Goal: Communication & Community: Answer question/provide support

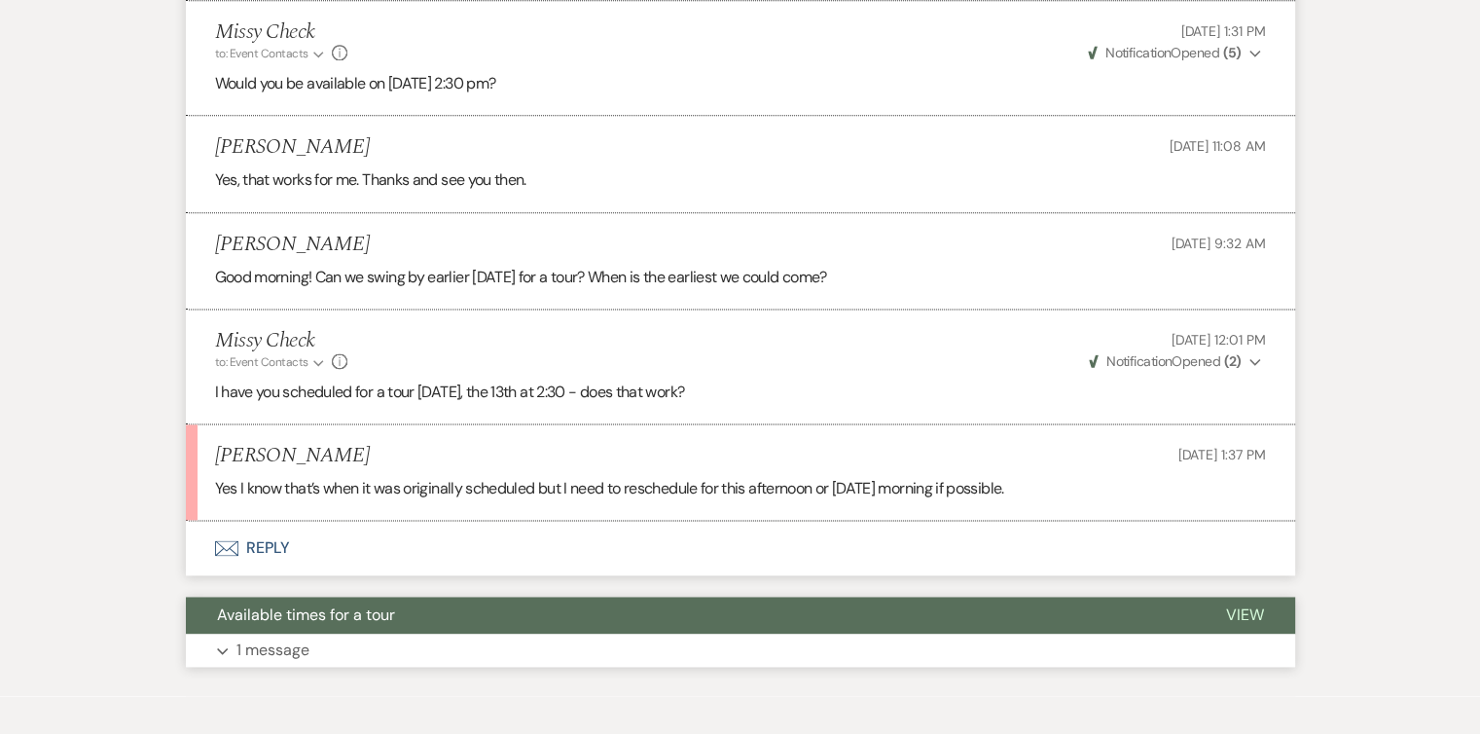
scroll to position [2560, 0]
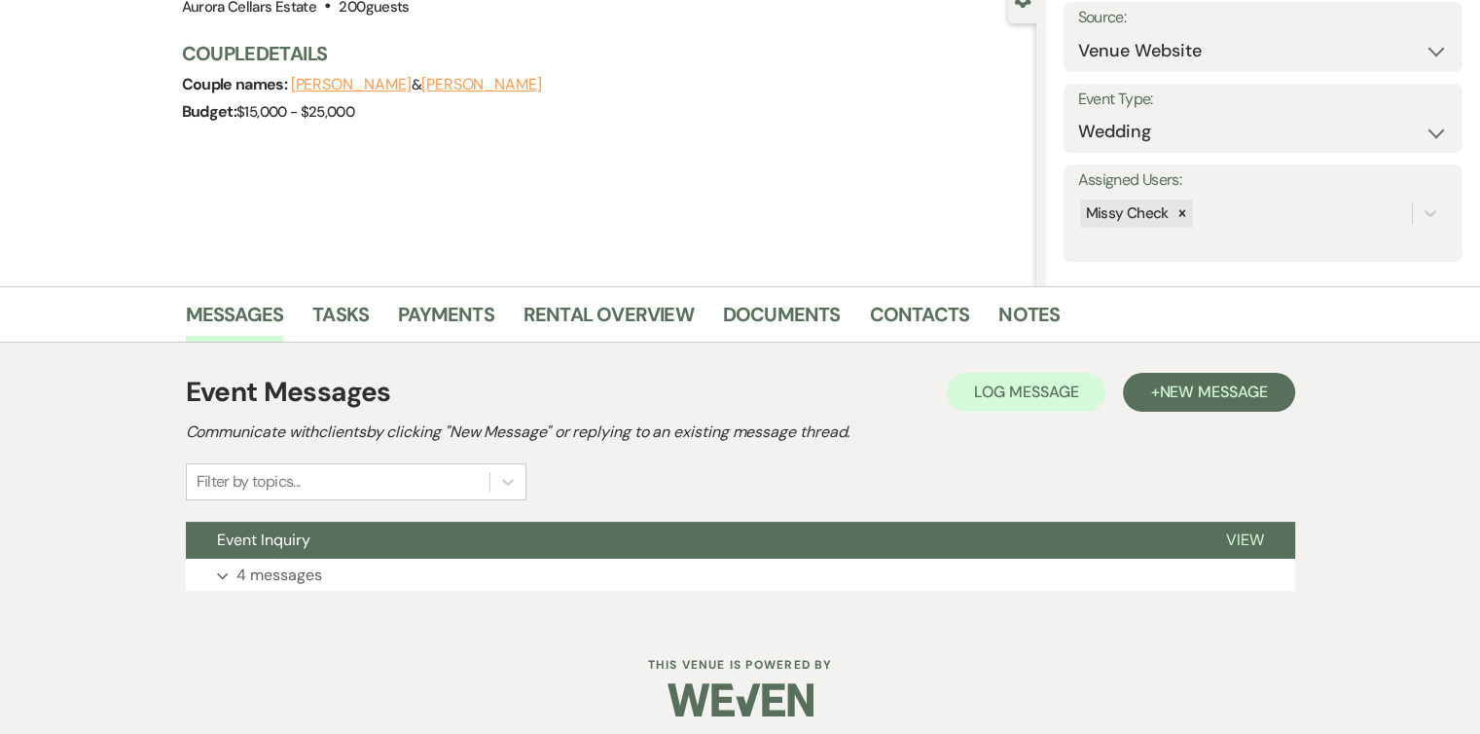
scroll to position [214, 0]
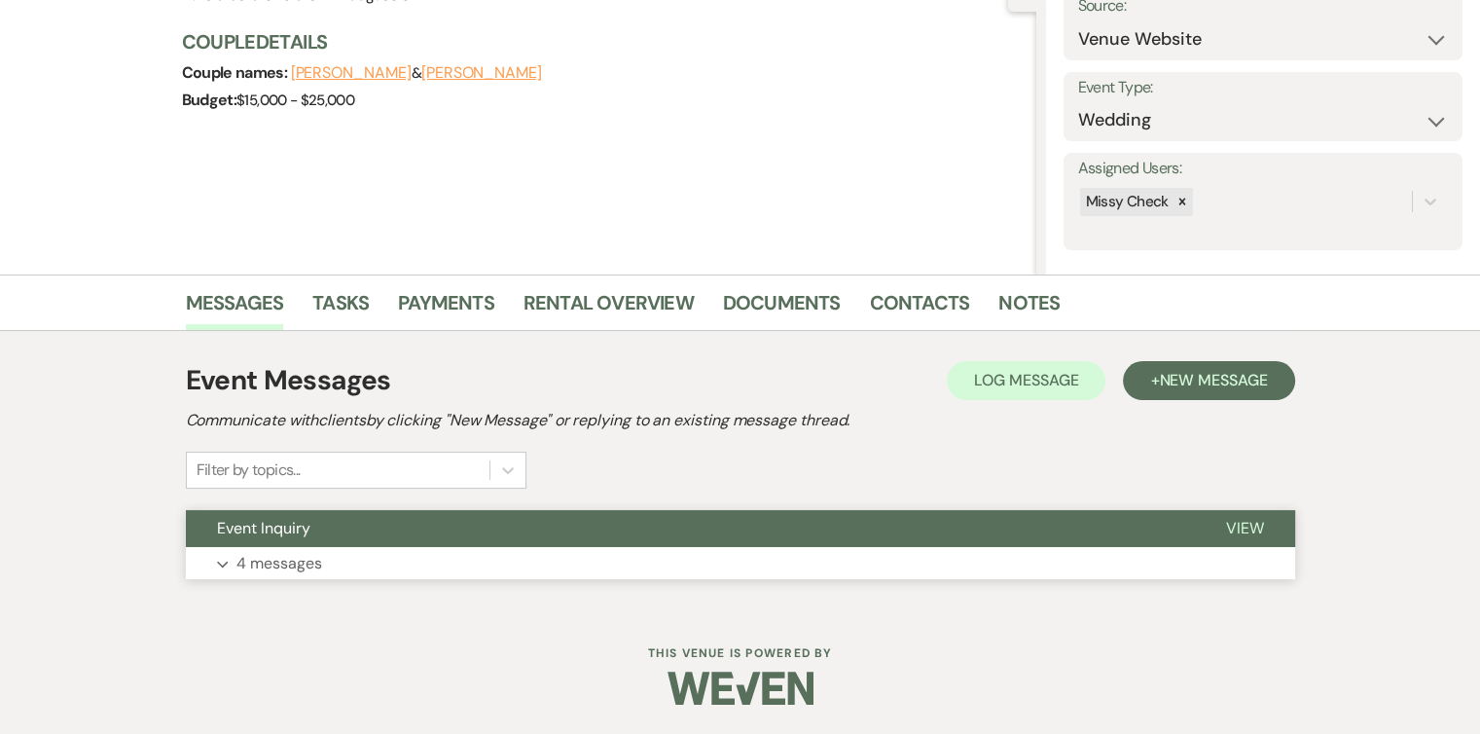
click at [437, 562] on button "Expand 4 messages" at bounding box center [740, 563] width 1109 height 33
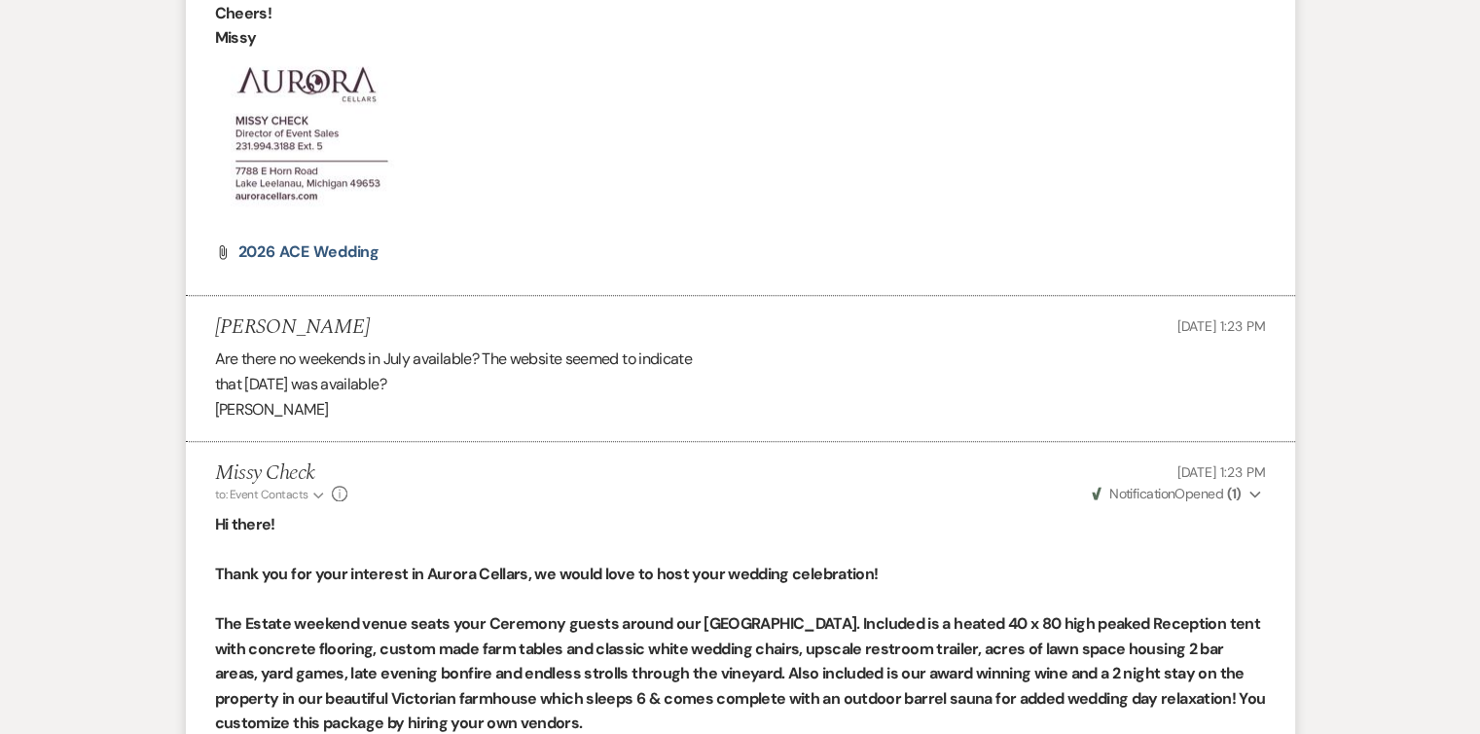
scroll to position [1774, 0]
